Goal: Task Accomplishment & Management: Complete application form

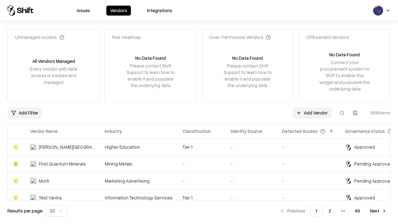
click at [312, 112] on link "Add Vendor" at bounding box center [311, 112] width 39 height 11
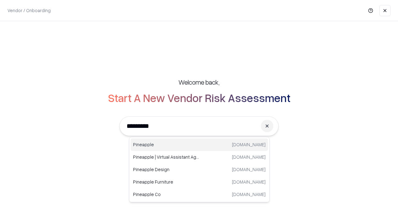
click at [199, 144] on div "Pineapple pineappleenergy.com" at bounding box center [198, 144] width 137 height 12
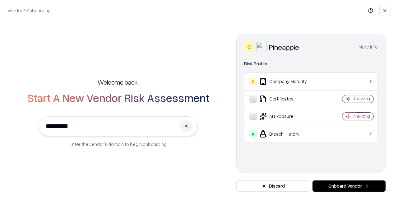
type input "*********"
click at [349, 186] on button "Onboard Vendor" at bounding box center [348, 185] width 73 height 11
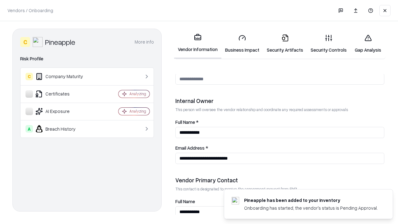
scroll to position [322, 0]
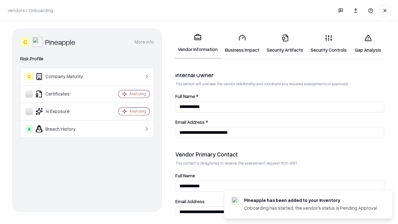
click at [242, 43] on link "Business Impact" at bounding box center [242, 43] width 42 height 29
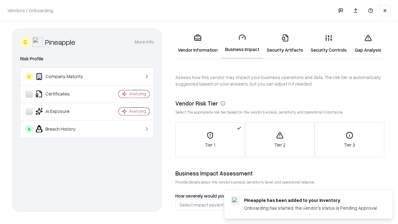
click at [285, 43] on link "Security Artifacts" at bounding box center [285, 43] width 44 height 29
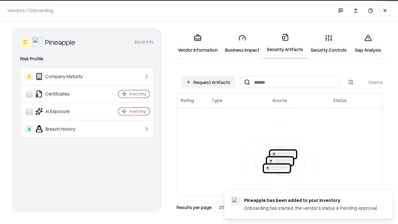
click at [208, 82] on button "Request Artifacts" at bounding box center [208, 81] width 54 height 11
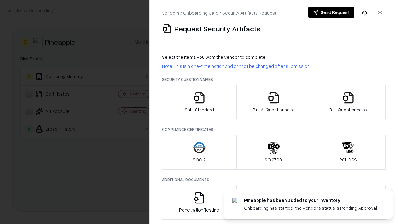
click at [199, 102] on icon "button" at bounding box center [199, 97] width 12 height 12
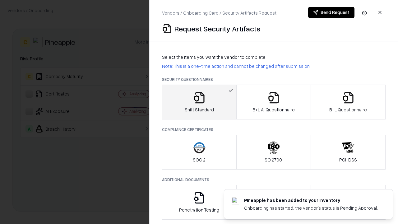
click at [331, 12] on button "Send Request" at bounding box center [331, 12] width 46 height 11
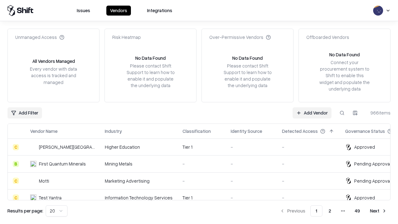
click at [342, 112] on button at bounding box center [341, 112] width 11 height 11
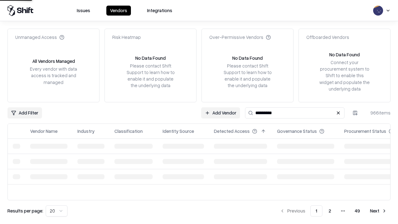
type input "*********"
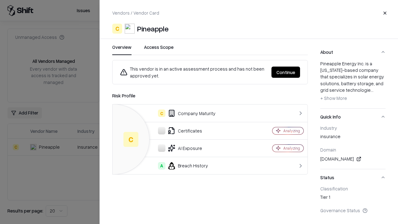
click at [285, 72] on button "Continue" at bounding box center [285, 71] width 29 height 11
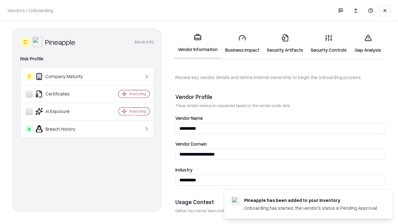
click at [285, 43] on link "Security Artifacts" at bounding box center [285, 43] width 44 height 29
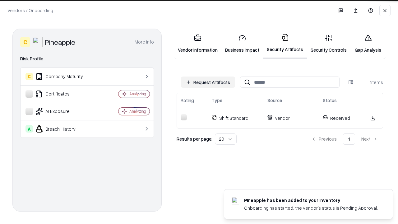
click at [328, 43] on link "Security Controls" at bounding box center [328, 43] width 43 height 29
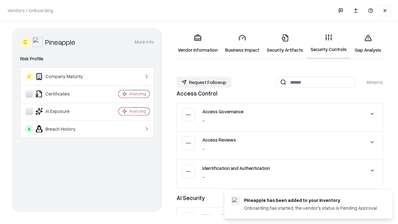
click at [204, 82] on button "Request Followup" at bounding box center [203, 81] width 55 height 11
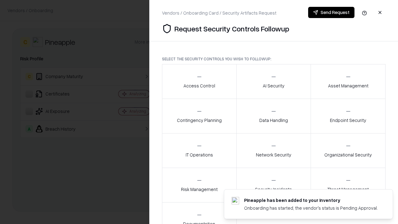
click at [199, 81] on div "Access Control" at bounding box center [199, 81] width 32 height 15
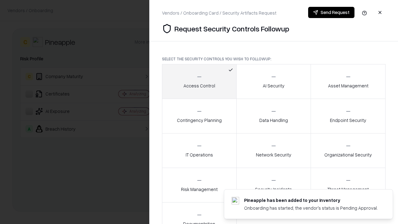
click at [331, 12] on button "Send Request" at bounding box center [331, 12] width 46 height 11
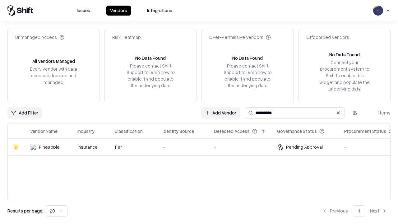
type input "*********"
click at [203, 147] on div "-" at bounding box center [182, 147] width 41 height 7
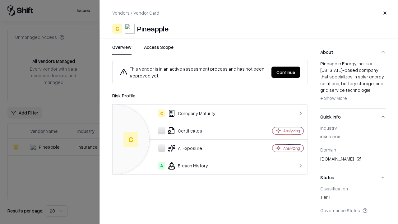
click at [285, 72] on button "Continue" at bounding box center [285, 71] width 29 height 11
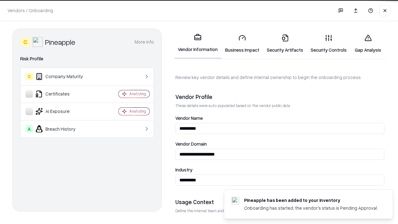
click at [367, 43] on link "Gap Analysis" at bounding box center [367, 43] width 35 height 29
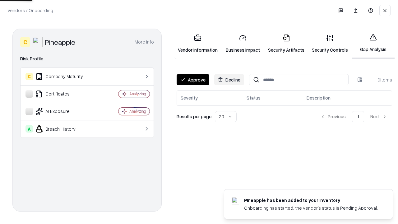
click at [193, 80] on button "Approve" at bounding box center [192, 79] width 33 height 11
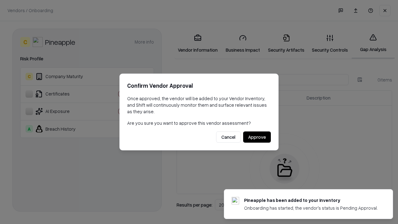
click at [257, 137] on button "Approve" at bounding box center [257, 136] width 28 height 11
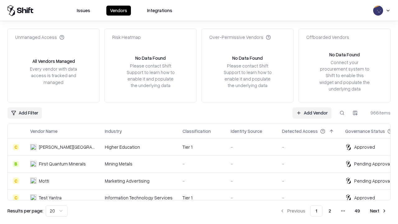
type input "*********"
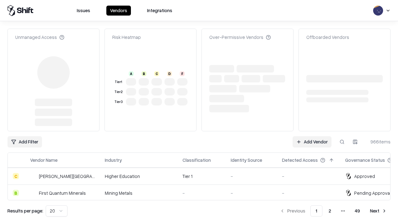
click at [312, 136] on link "Add Vendor" at bounding box center [311, 141] width 39 height 11
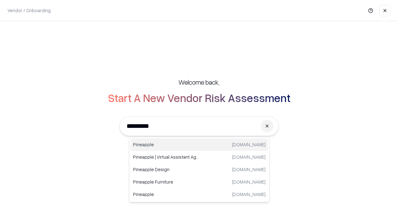
click at [199, 144] on div "Pineapple pineappleenergy.com" at bounding box center [198, 144] width 137 height 12
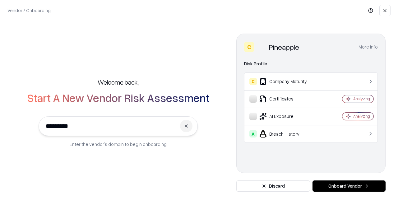
type input "*********"
click at [349, 186] on button "Onboard Vendor" at bounding box center [348, 185] width 73 height 11
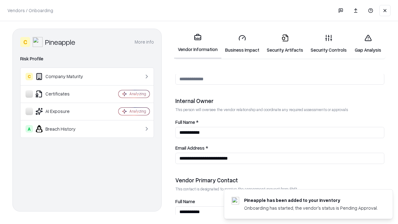
scroll to position [322, 0]
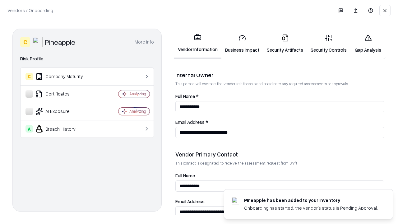
click at [367, 43] on link "Gap Analysis" at bounding box center [367, 43] width 35 height 29
